Goal: Task Accomplishment & Management: Complete application form

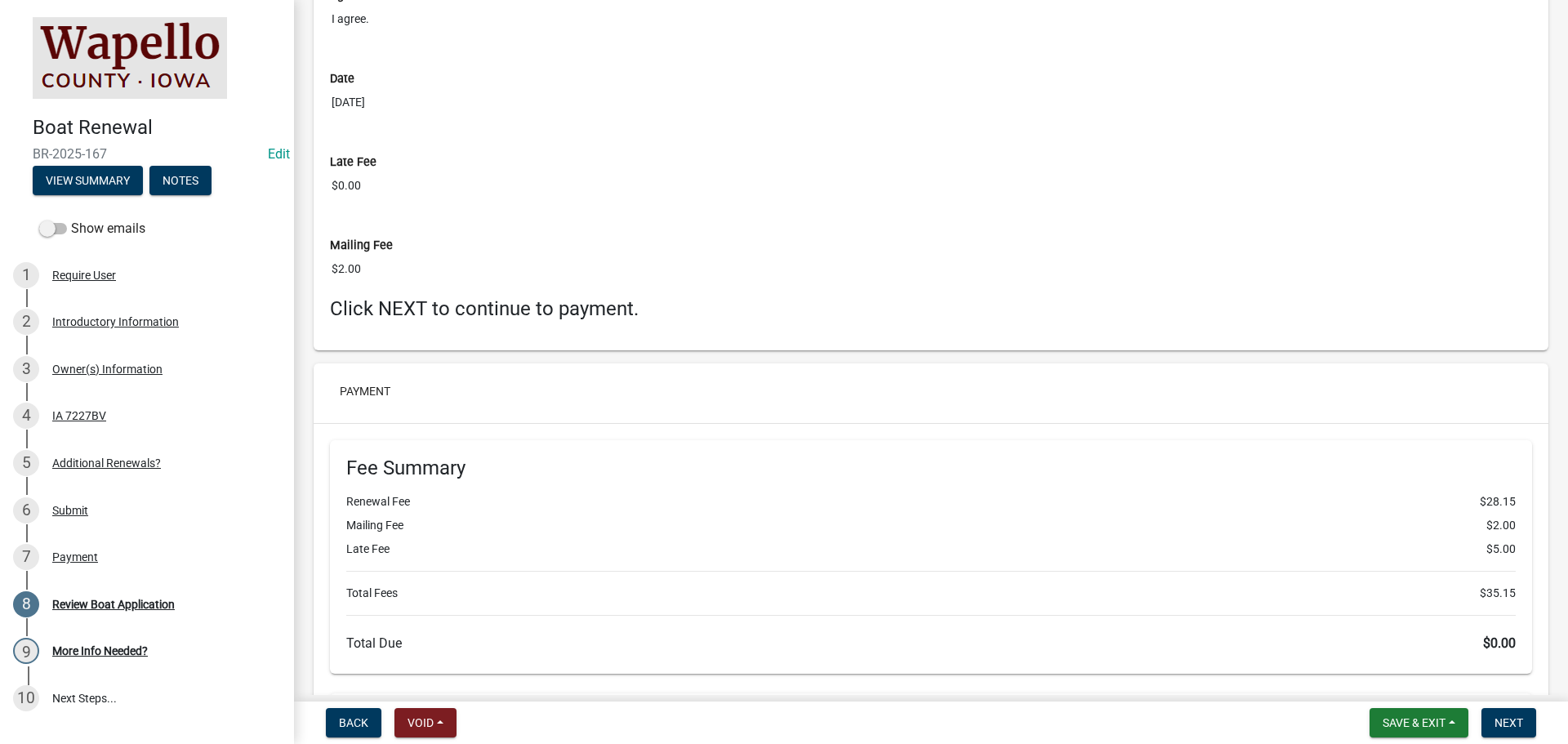
scroll to position [3184, 0]
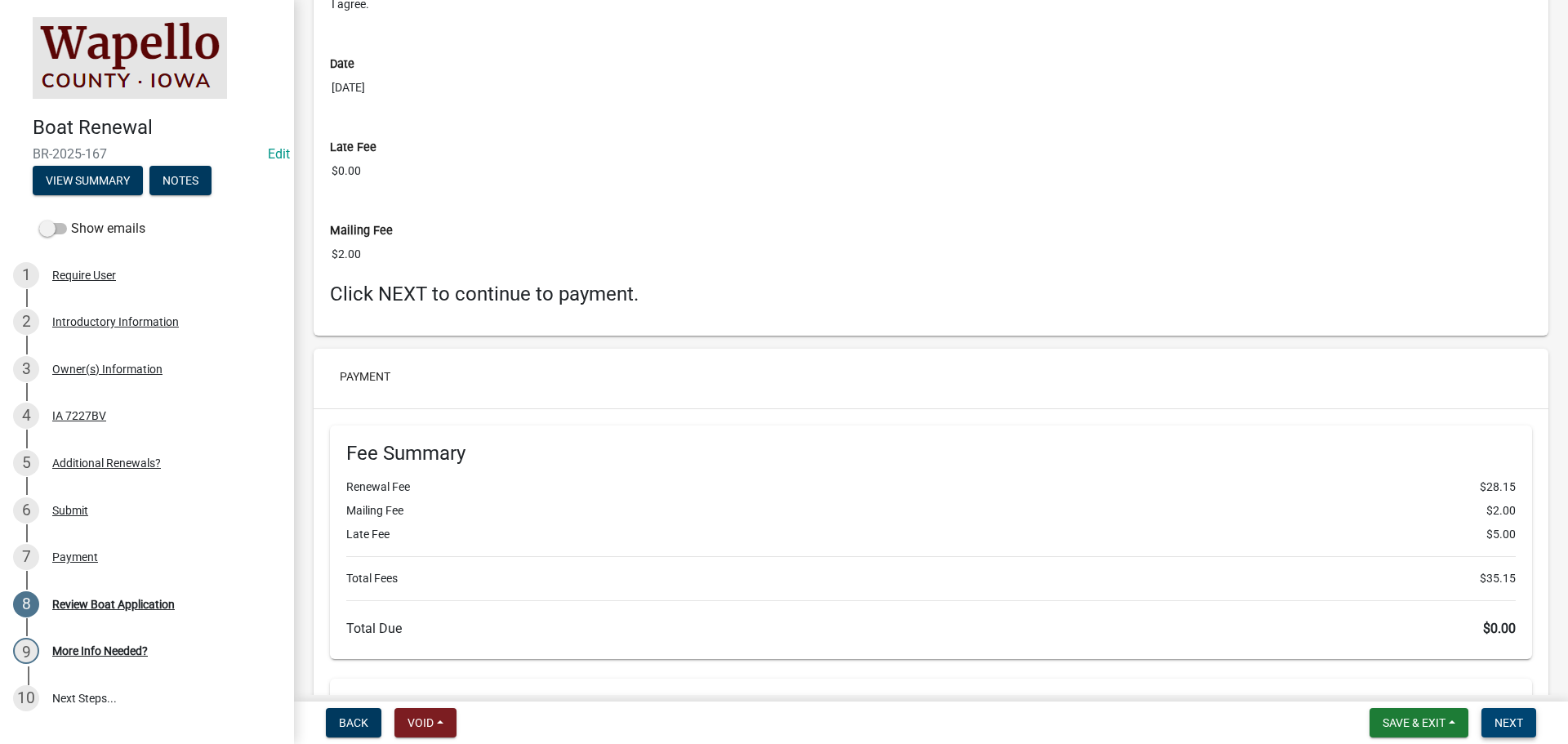
drag, startPoint x: 1513, startPoint y: 720, endPoint x: 1550, endPoint y: 724, distance: 37.2
click at [1513, 720] on span "Next" at bounding box center [1509, 722] width 29 height 13
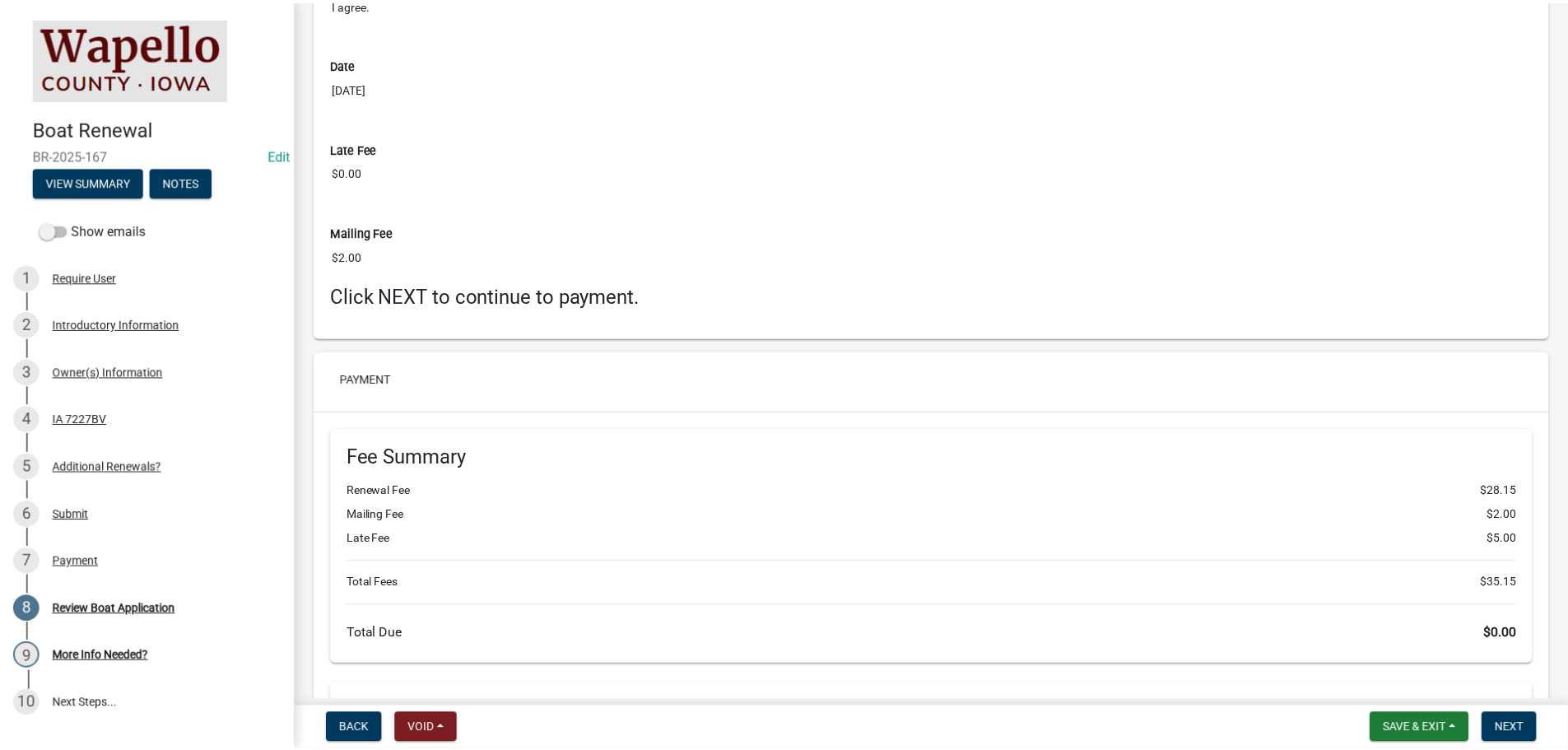
scroll to position [0, 0]
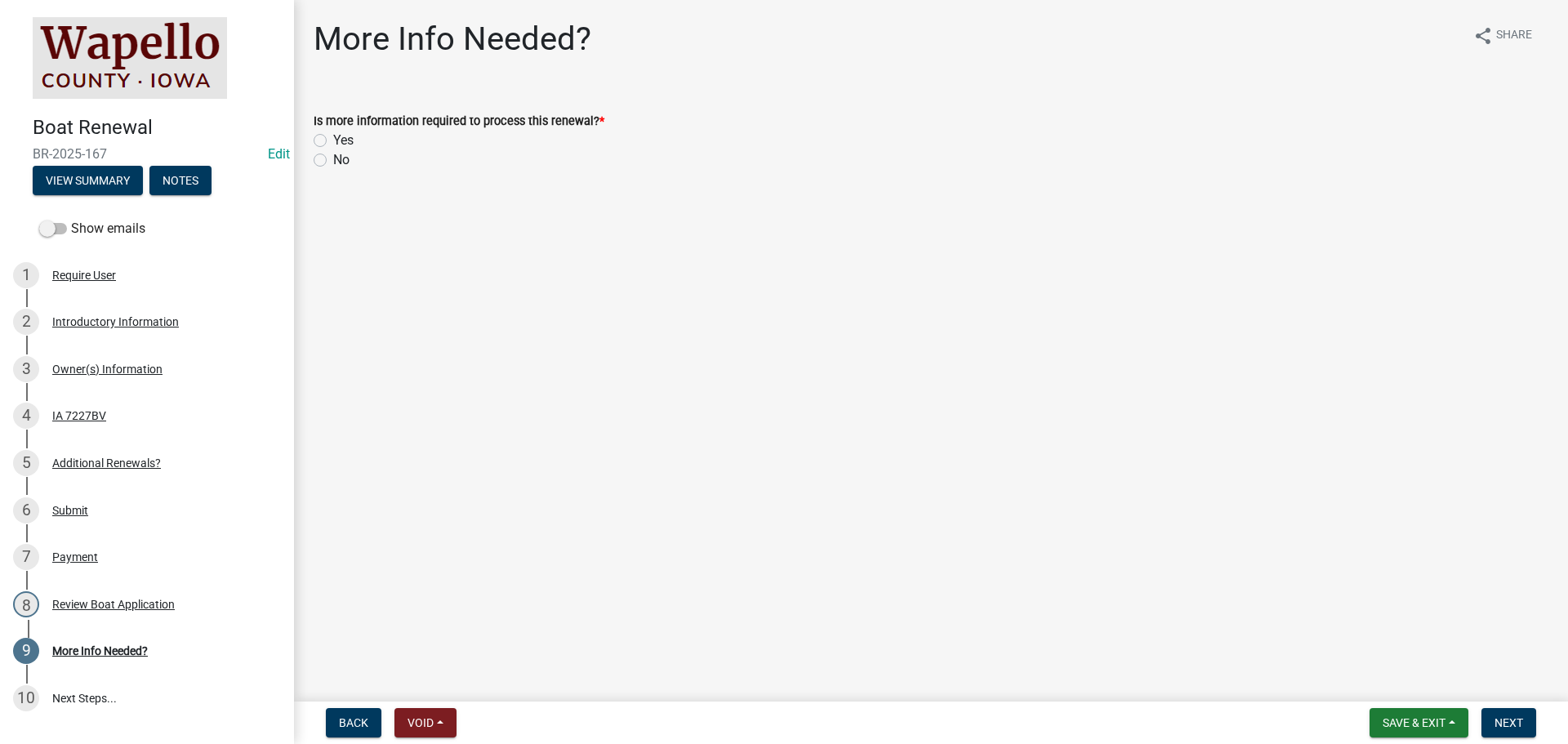
click at [333, 161] on label "No" at bounding box center [341, 159] width 16 height 19
click at [333, 161] on input "No" at bounding box center [338, 155] width 11 height 11
radio input "true"
click at [1525, 726] on button "Next" at bounding box center [1509, 722] width 55 height 30
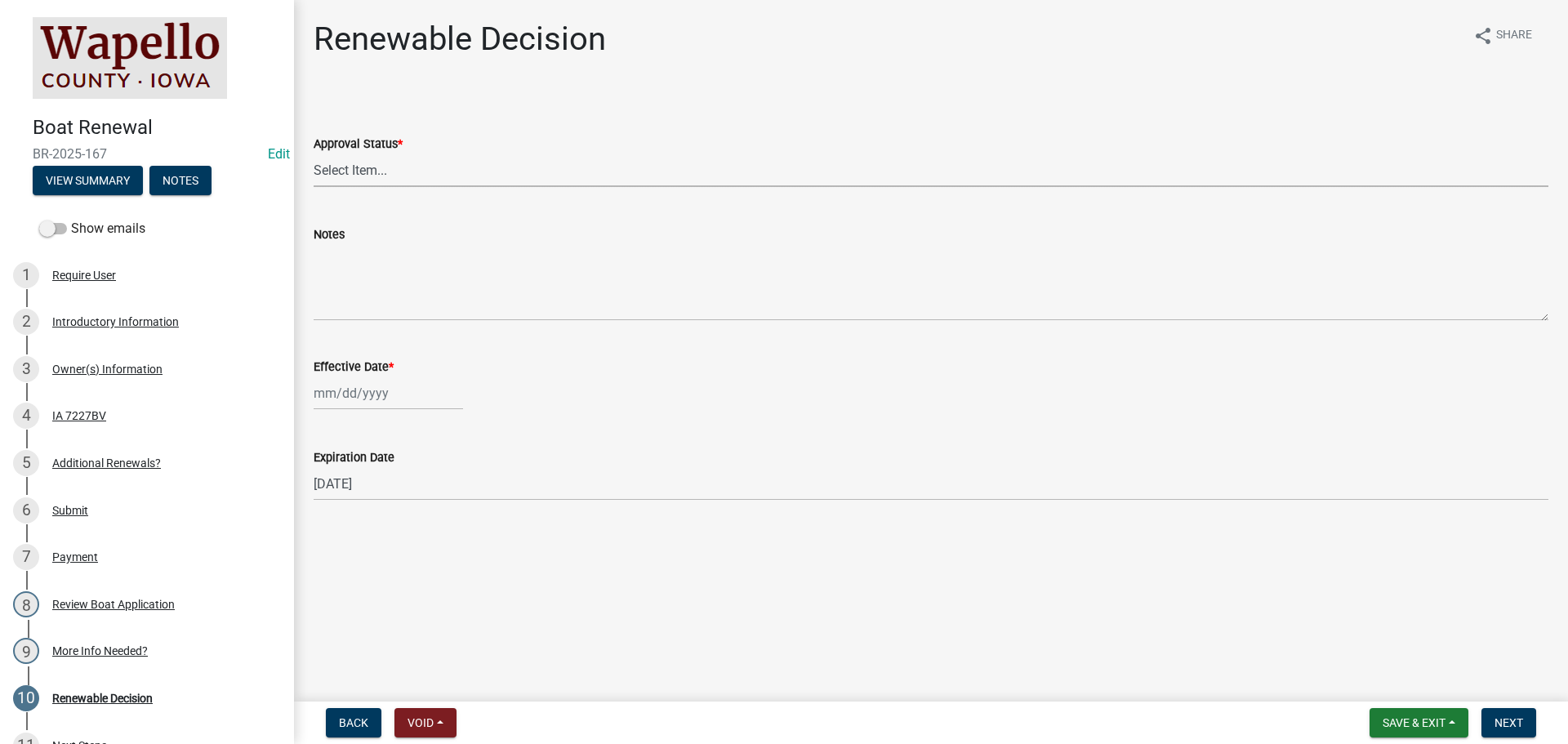
click at [386, 170] on select "Select Item... Approved Denied" at bounding box center [931, 170] width 1235 height 34
click at [314, 154] on select "Select Item... Approved Denied" at bounding box center [931, 170] width 1235 height 34
select select "0050b312-e2cf-4d5e-a53b-2231a9c94f19"
click at [360, 394] on div at bounding box center [388, 393] width 149 height 34
select select "9"
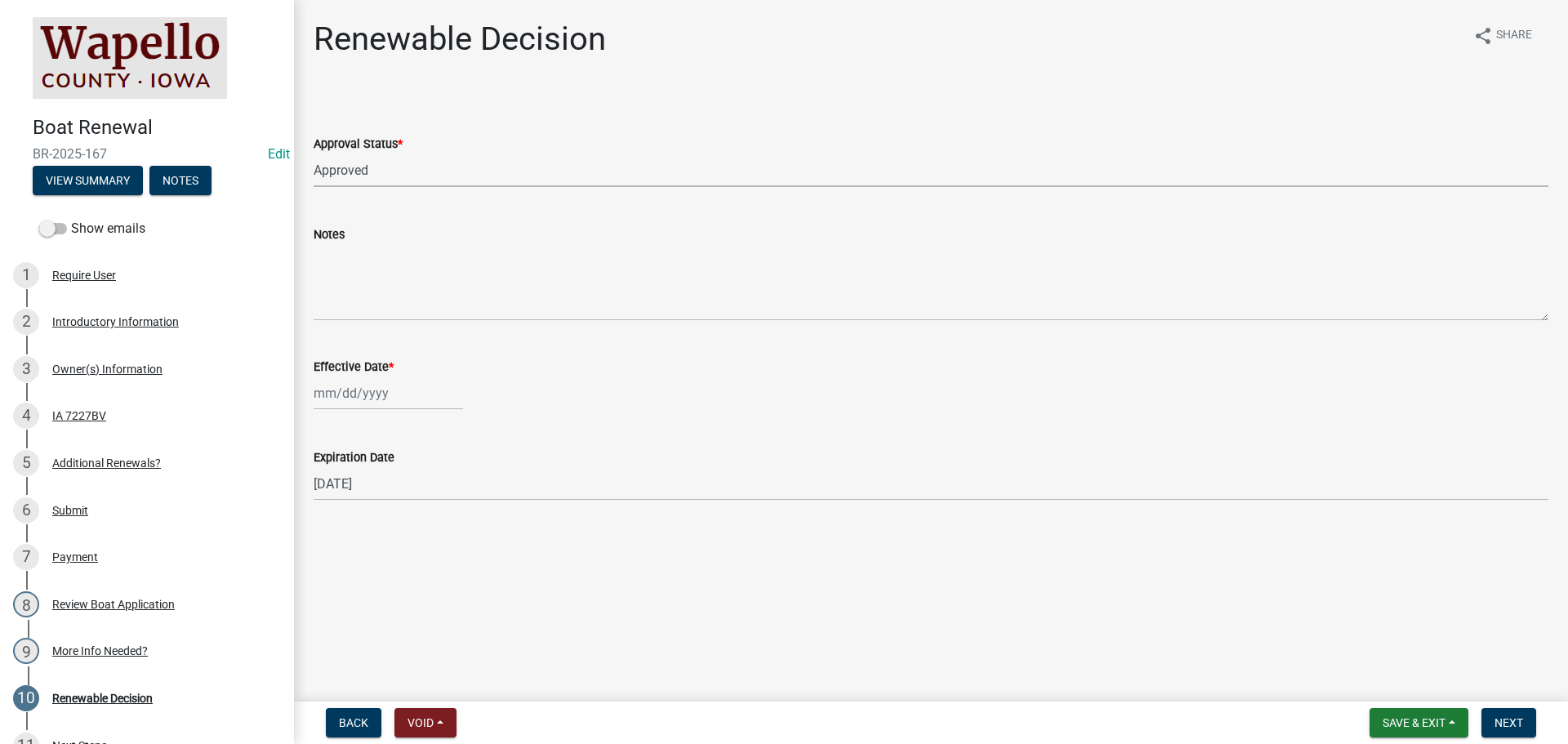
select select "2025"
click at [358, 558] on div "23" at bounding box center [355, 558] width 26 height 26
type input "[DATE]"
click at [1518, 725] on span "Next" at bounding box center [1509, 722] width 29 height 13
